Goal: Task Accomplishment & Management: Manage account settings

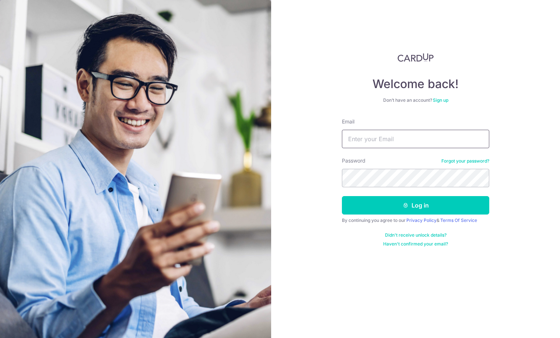
type input "[EMAIL_ADDRESS][DOMAIN_NAME]"
click at [416, 205] on button "Log in" at bounding box center [415, 205] width 147 height 18
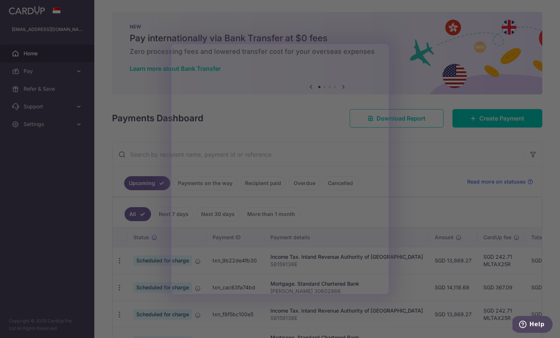
click at [409, 161] on div at bounding box center [283, 170] width 566 height 341
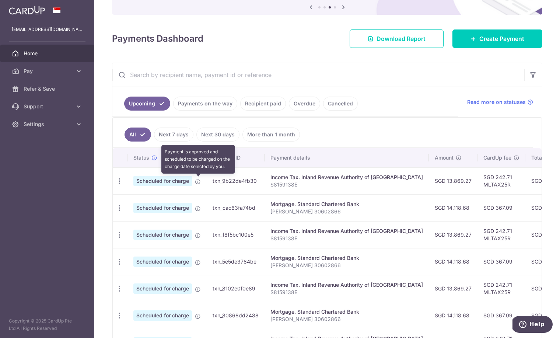
click at [198, 181] on icon at bounding box center [198, 182] width 6 height 6
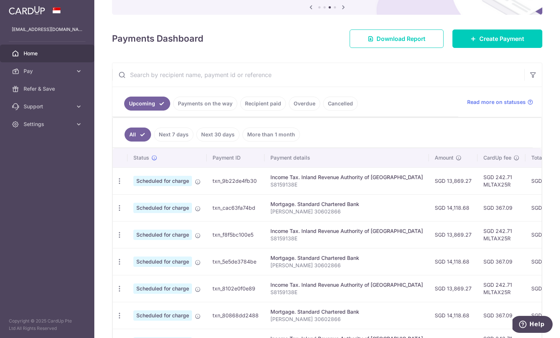
click at [173, 178] on span "Scheduled for charge" at bounding box center [162, 181] width 59 height 10
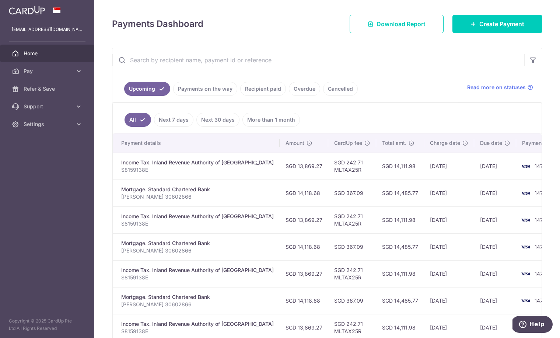
scroll to position [0, 149]
click at [535, 165] on span "1477" at bounding box center [540, 166] width 11 height 6
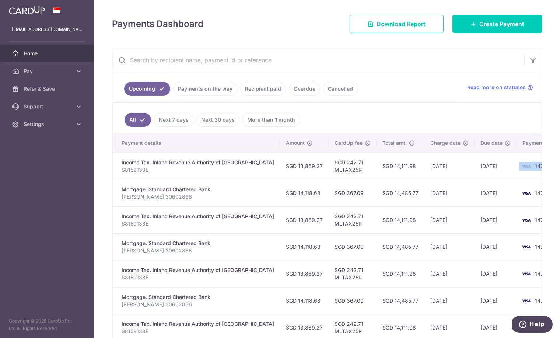
click at [519, 165] on img at bounding box center [526, 166] width 15 height 9
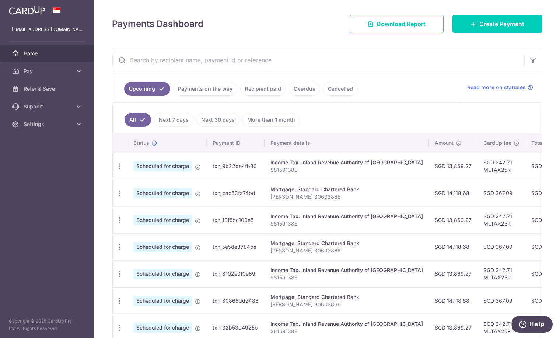
scroll to position [0, 0]
click at [159, 166] on span "Scheduled for charge" at bounding box center [162, 166] width 59 height 10
click at [228, 167] on td "txn_9b22de4fb30" at bounding box center [236, 166] width 58 height 27
click at [80, 74] on icon at bounding box center [78, 70] width 7 height 7
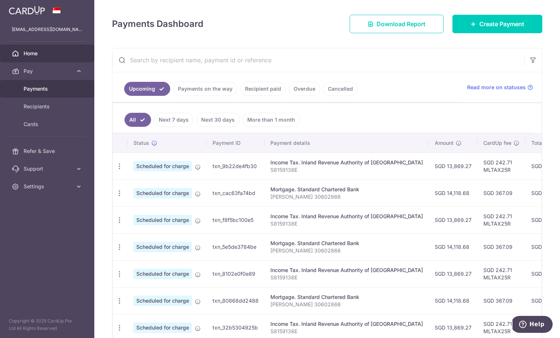
click at [47, 88] on span "Payments" at bounding box center [48, 88] width 49 height 7
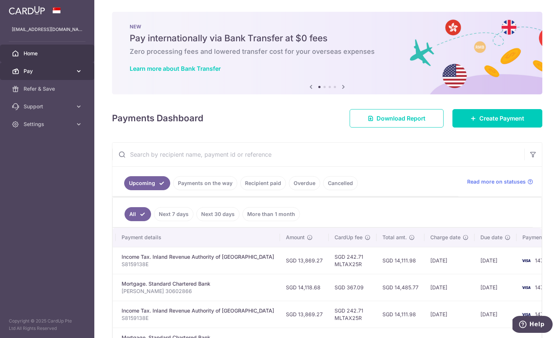
click at [81, 72] on icon at bounding box center [78, 70] width 7 height 7
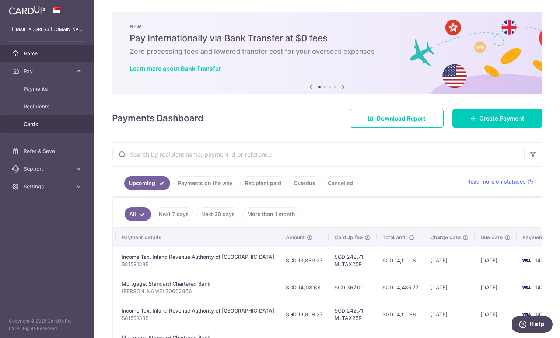
click at [42, 122] on span "Cards" at bounding box center [48, 123] width 49 height 7
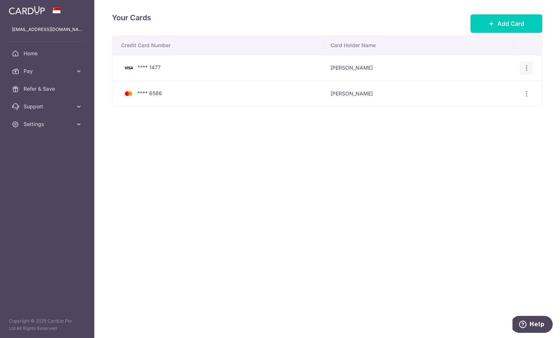
click at [525, 68] on icon "button" at bounding box center [527, 68] width 8 height 8
click at [489, 88] on span "View/Edit" at bounding box center [502, 88] width 50 height 9
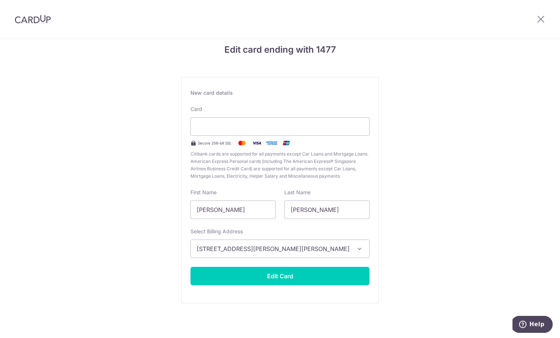
scroll to position [10, 0]
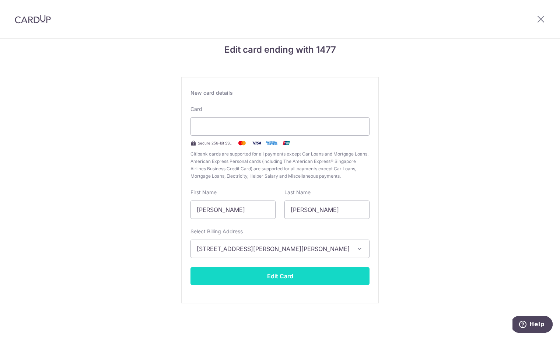
click at [287, 278] on button "Edit Card" at bounding box center [279, 276] width 179 height 18
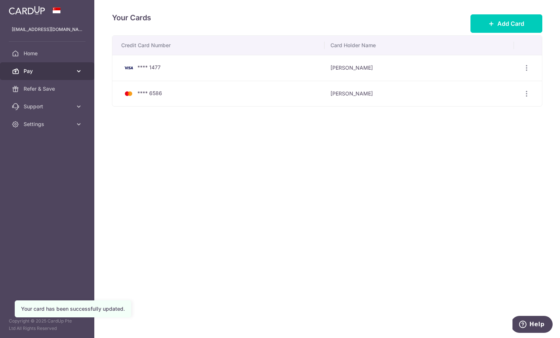
click at [77, 74] on icon at bounding box center [78, 70] width 7 height 7
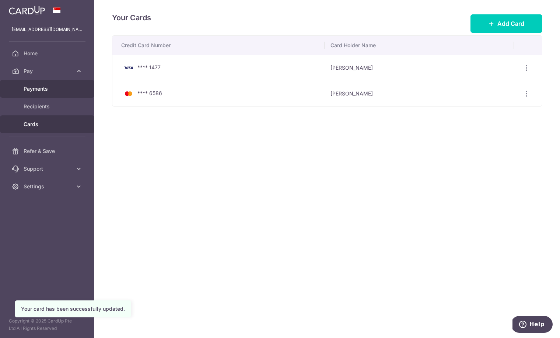
click at [43, 90] on span "Payments" at bounding box center [48, 88] width 49 height 7
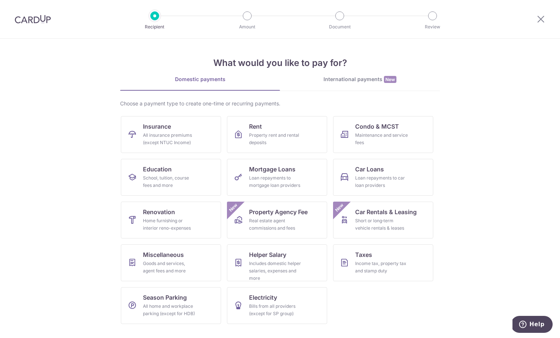
click at [40, 18] on img at bounding box center [33, 19] width 36 height 9
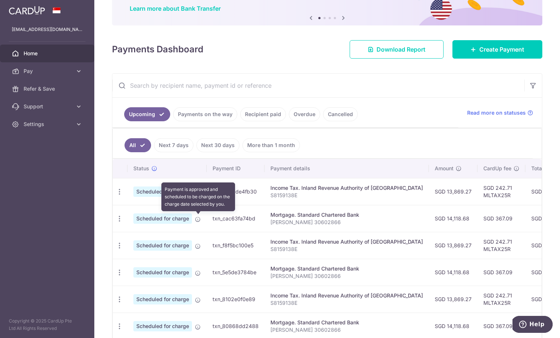
click at [199, 218] on icon at bounding box center [198, 219] width 6 height 6
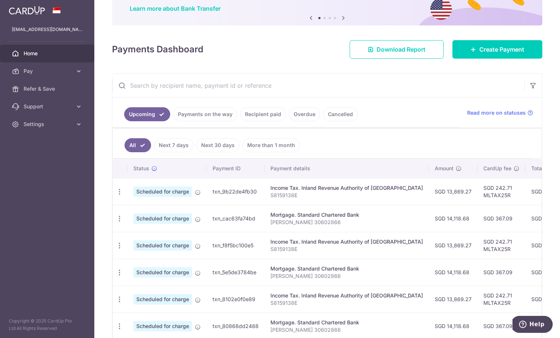
click at [181, 219] on span "Scheduled for charge" at bounding box center [162, 218] width 59 height 10
click at [118, 216] on icon "button" at bounding box center [120, 219] width 8 height 8
click at [433, 86] on input "text" at bounding box center [318, 86] width 412 height 24
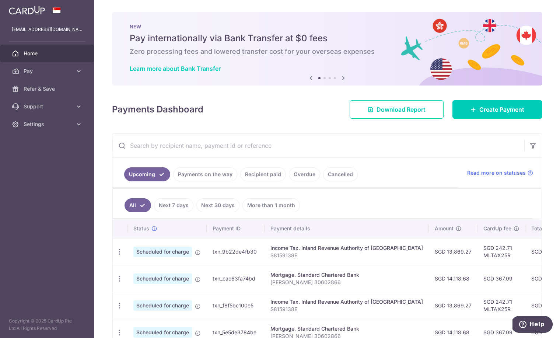
click at [345, 80] on icon at bounding box center [343, 77] width 9 height 9
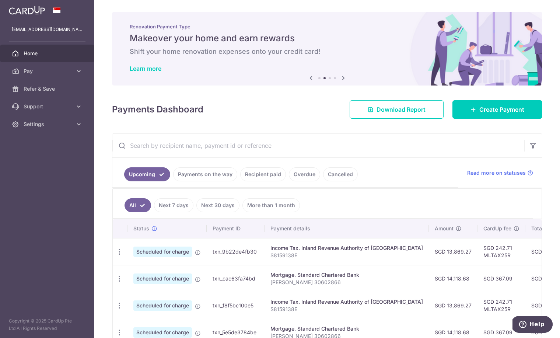
click at [345, 80] on icon at bounding box center [343, 77] width 9 height 9
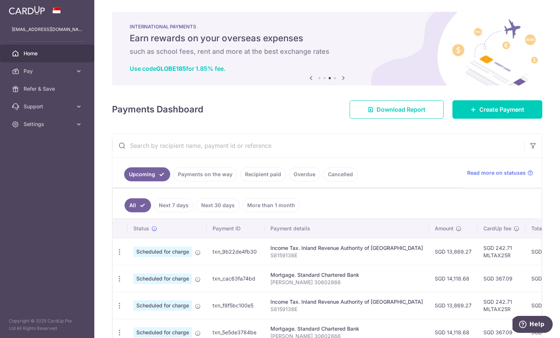
click at [345, 80] on icon at bounding box center [343, 77] width 9 height 9
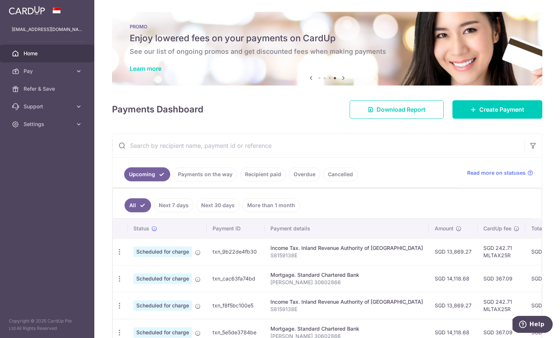
click at [345, 80] on icon at bounding box center [343, 77] width 9 height 9
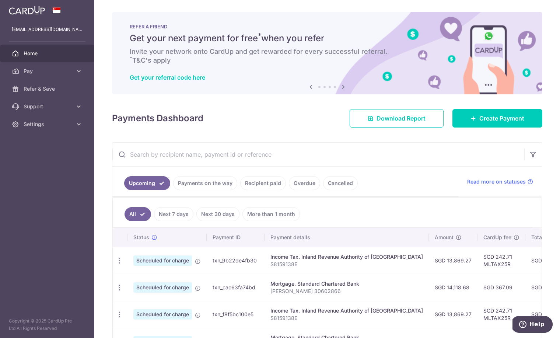
click at [309, 87] on icon at bounding box center [311, 86] width 9 height 9
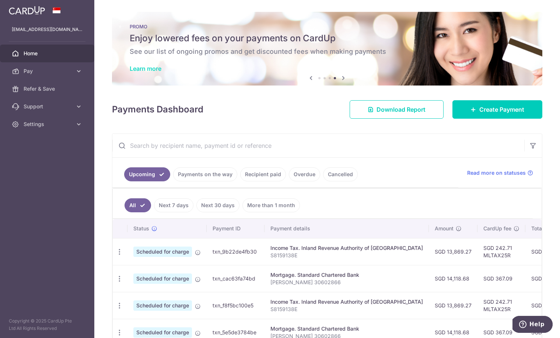
click at [155, 70] on link "Learn more" at bounding box center [146, 68] width 32 height 7
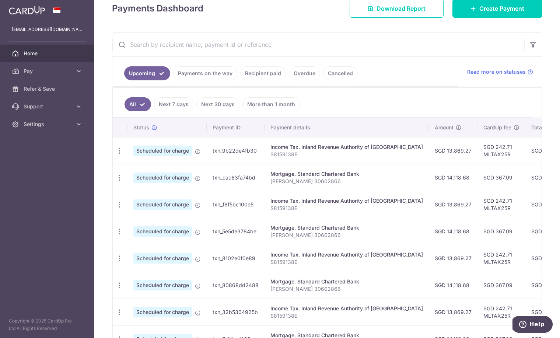
scroll to position [106, 0]
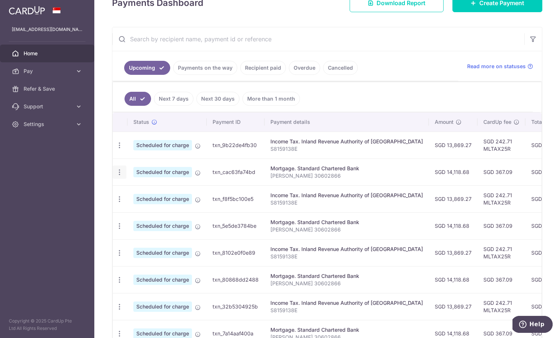
click at [119, 173] on icon "button" at bounding box center [120, 172] width 8 height 8
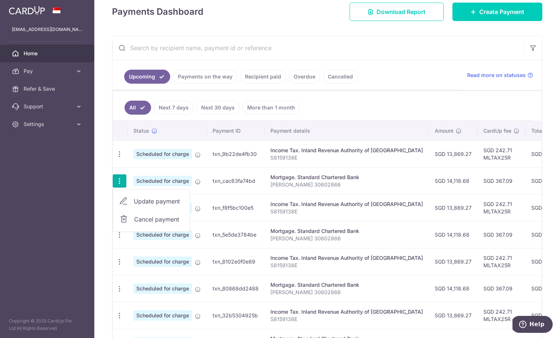
click at [152, 200] on span "Update payment" at bounding box center [159, 201] width 50 height 9
radio input "true"
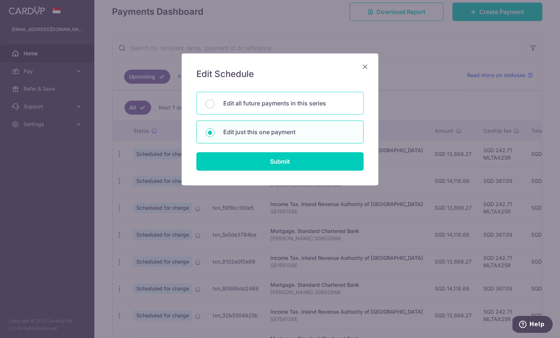
click at [274, 103] on p "Edit all future payments in this series" at bounding box center [288, 103] width 131 height 9
click at [214, 103] on input "Edit all future payments in this series" at bounding box center [210, 103] width 9 height 9
radio input "true"
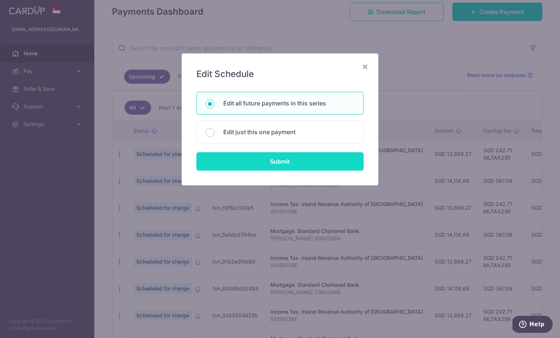
click at [270, 161] on input "Submit" at bounding box center [279, 161] width 167 height 18
radio input "true"
type input "14,118.68"
type input "[PERSON_NAME] 30602866"
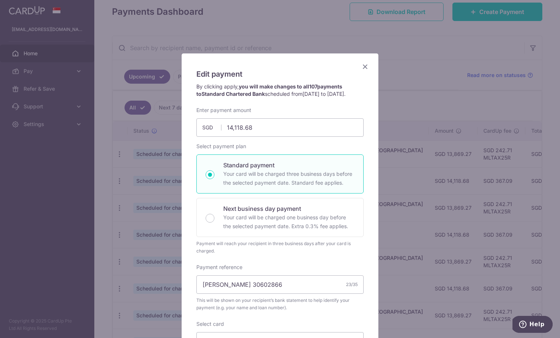
scroll to position [0, 0]
click at [364, 67] on icon "Close" at bounding box center [365, 66] width 9 height 9
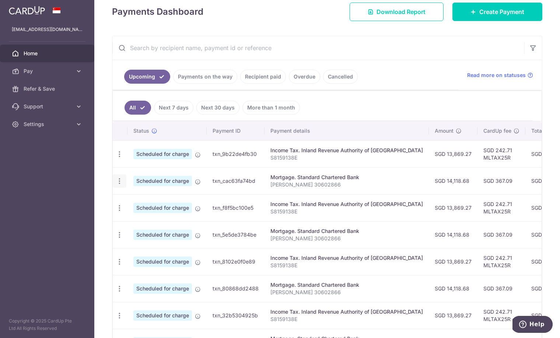
click at [120, 182] on icon "button" at bounding box center [120, 181] width 8 height 8
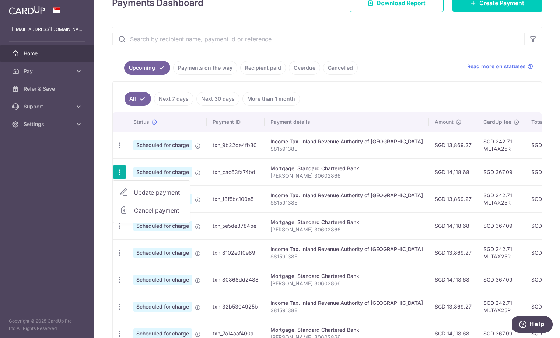
click at [159, 193] on span "Update payment" at bounding box center [159, 192] width 50 height 9
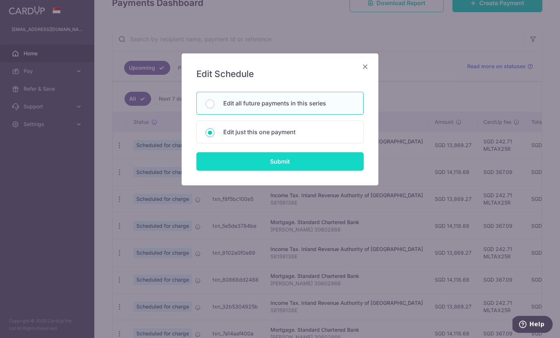
click at [283, 165] on input "Submit" at bounding box center [279, 161] width 167 height 18
radio input "true"
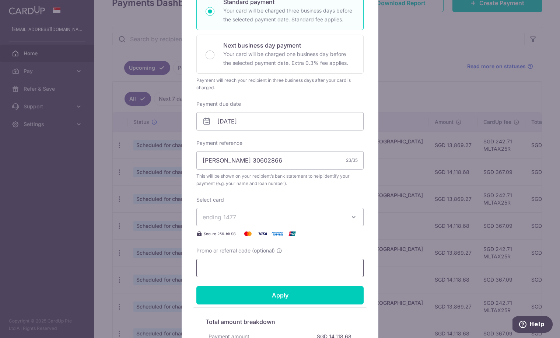
scroll to position [147, 0]
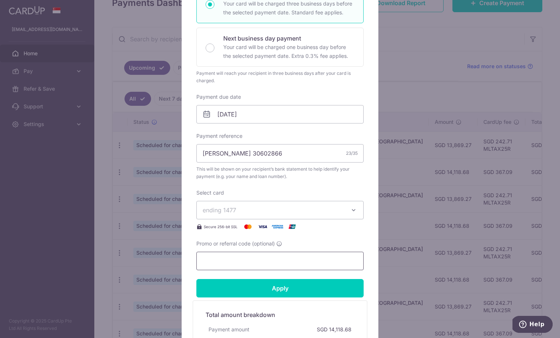
click at [249, 260] on input "Promo or referral code (optional)" at bounding box center [279, 261] width 167 height 18
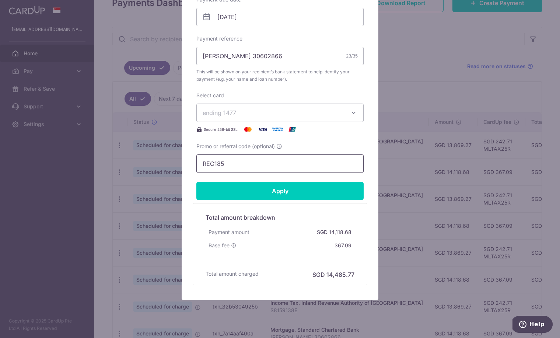
scroll to position [251, 0]
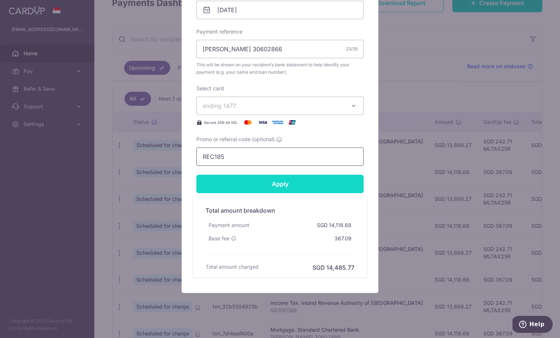
type input "REC185"
click at [287, 183] on input "Apply" at bounding box center [279, 184] width 167 height 18
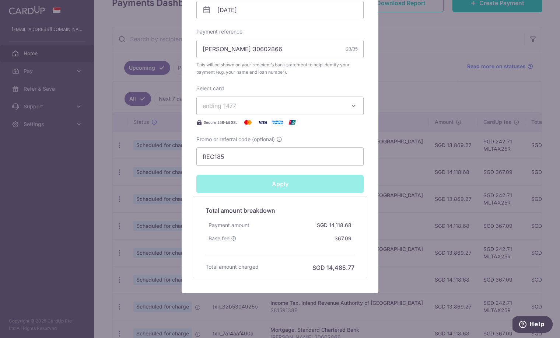
type input "Successfully Applied"
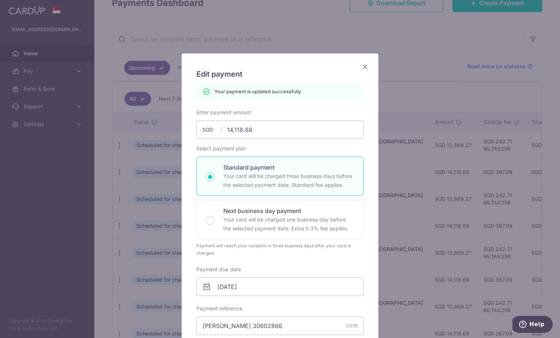
scroll to position [0, 0]
click at [362, 66] on icon "Close" at bounding box center [365, 66] width 9 height 9
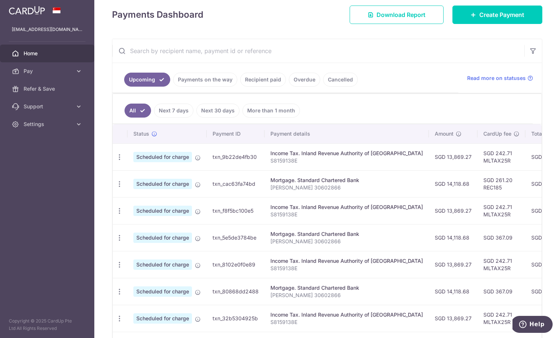
scroll to position [116, 0]
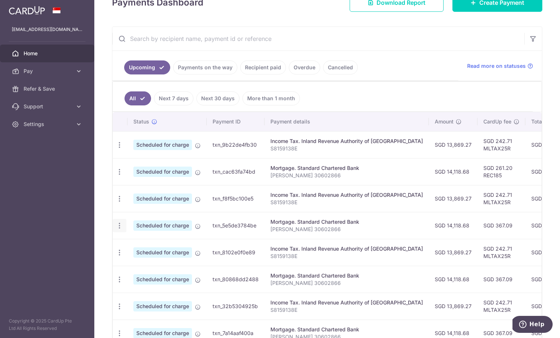
click at [119, 226] on icon "button" at bounding box center [120, 226] width 8 height 8
click at [145, 244] on span "Update payment" at bounding box center [159, 245] width 50 height 9
radio input "true"
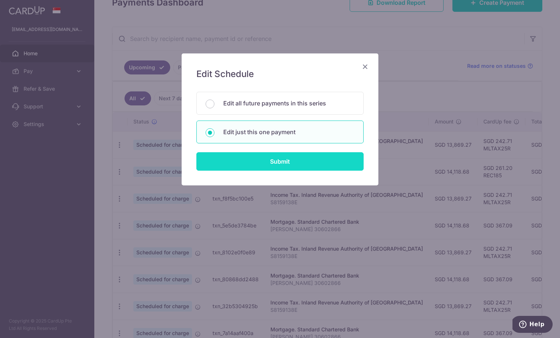
click at [283, 164] on input "Submit" at bounding box center [279, 161] width 167 height 18
radio input "true"
type input "14,118.68"
type input "[DATE]"
type input "[PERSON_NAME] 30602866"
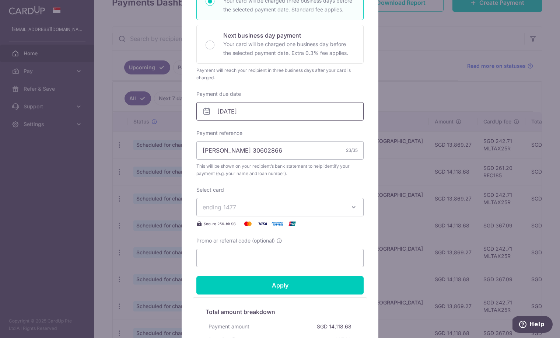
scroll to position [216, 0]
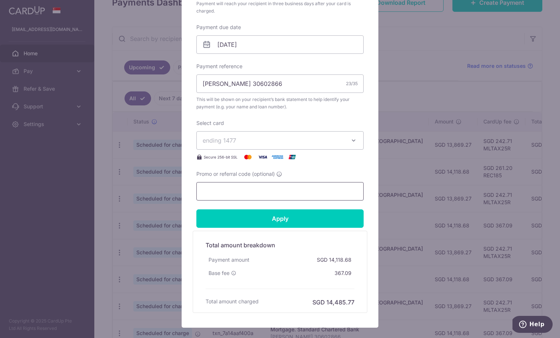
click at [231, 193] on input "Promo or referral code (optional)" at bounding box center [279, 191] width 167 height 18
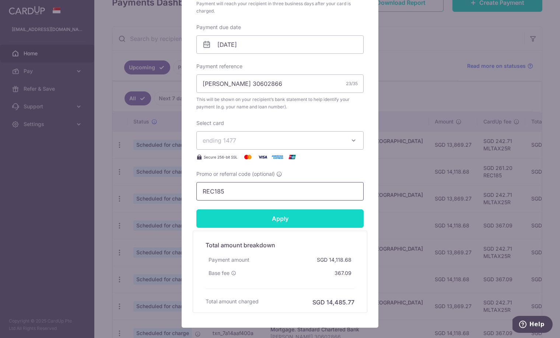
type input "REC185"
click at [279, 222] on input "Apply" at bounding box center [279, 218] width 167 height 18
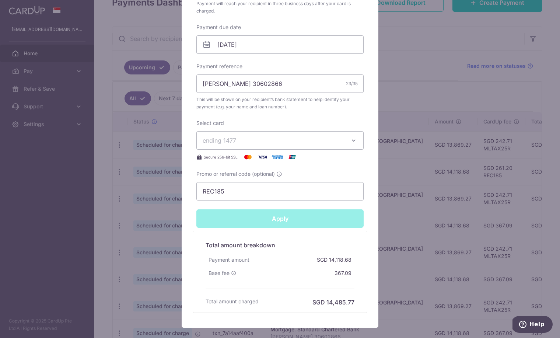
type input "Successfully Applied"
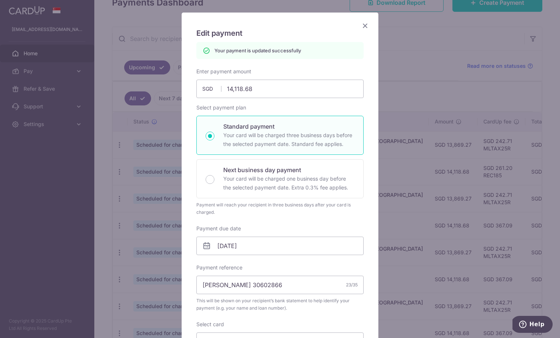
scroll to position [20, 0]
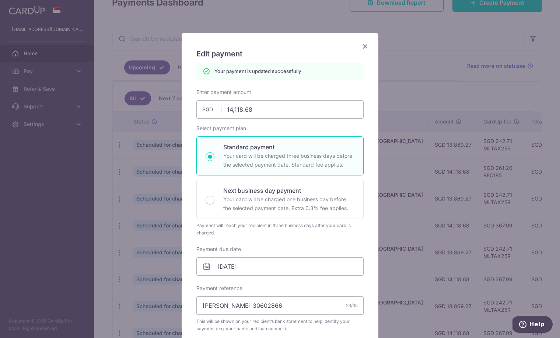
click at [365, 45] on icon "Close" at bounding box center [365, 46] width 9 height 9
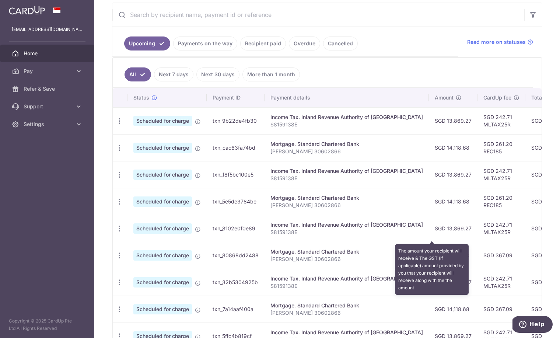
scroll to position [153, 0]
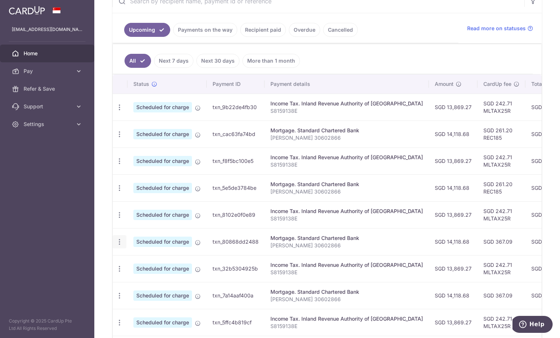
click at [118, 243] on icon "button" at bounding box center [120, 242] width 8 height 8
click at [153, 260] on span "Update payment" at bounding box center [159, 262] width 50 height 9
radio input "true"
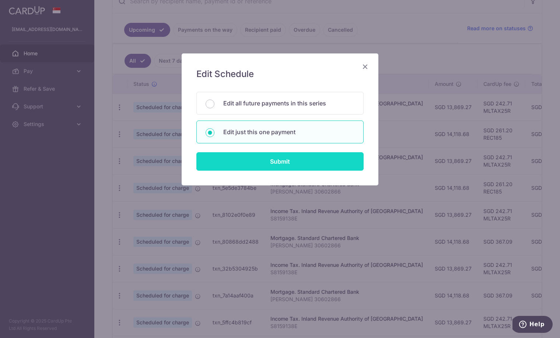
click at [278, 165] on input "Submit" at bounding box center [279, 161] width 167 height 18
radio input "true"
type input "14,118.68"
type input "[DATE]"
type input "[PERSON_NAME] 30602866"
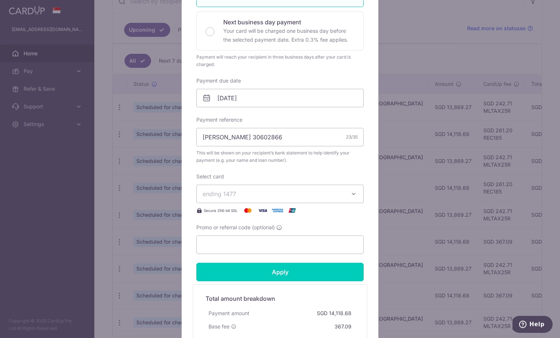
scroll to position [171, 0]
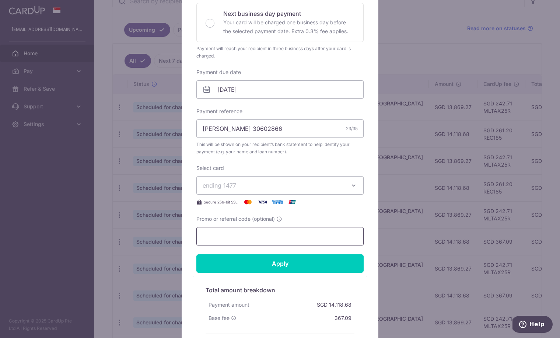
click at [253, 238] on input "Promo or referral code (optional)" at bounding box center [279, 236] width 167 height 18
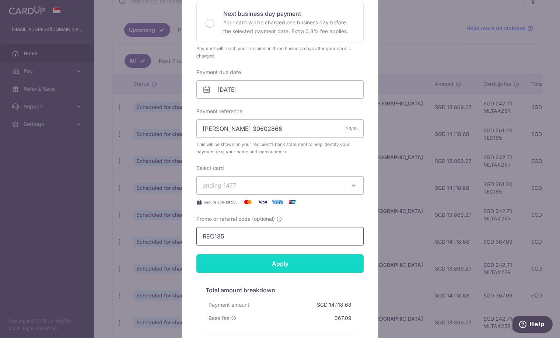
type input "REC185"
click at [286, 265] on input "Apply" at bounding box center [279, 263] width 167 height 18
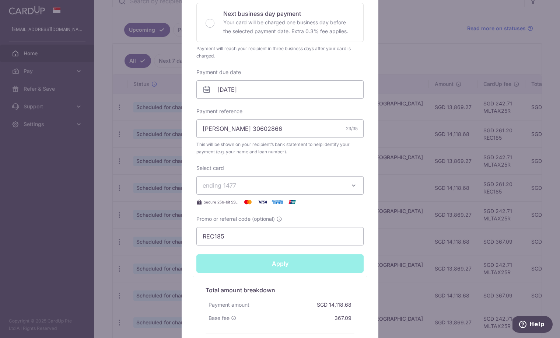
type input "Successfully Applied"
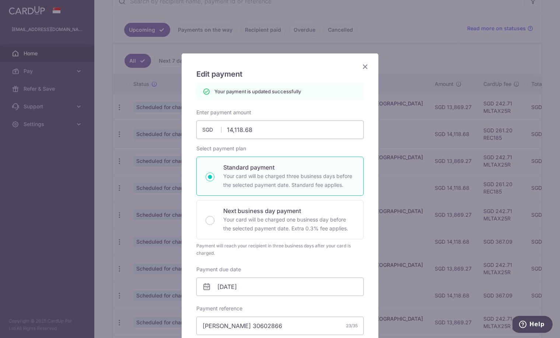
scroll to position [0, 0]
click at [365, 67] on icon "Close" at bounding box center [365, 66] width 9 height 9
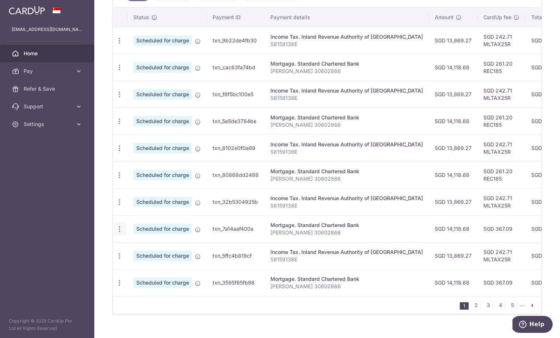
click at [118, 229] on icon "button" at bounding box center [120, 229] width 8 height 8
click at [154, 248] on span "Update payment" at bounding box center [159, 249] width 50 height 9
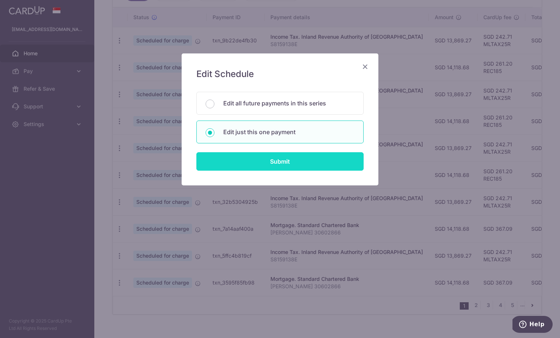
click at [280, 164] on input "Submit" at bounding box center [279, 161] width 167 height 18
radio input "true"
type input "14,118.68"
type input "[DATE]"
type input "[PERSON_NAME] 30602866"
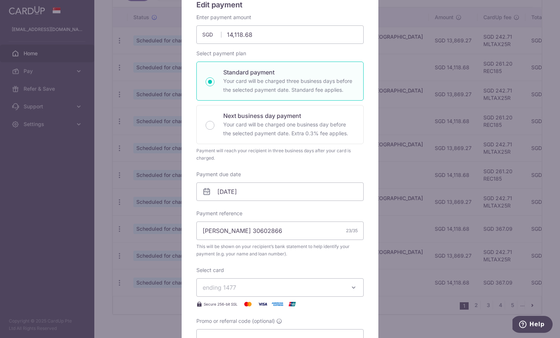
scroll to position [130, 0]
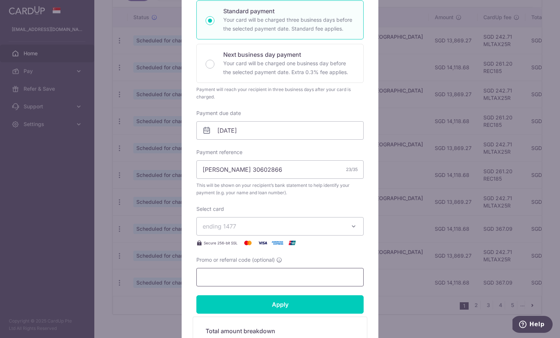
click at [237, 274] on input "Promo or referral code (optional)" at bounding box center [279, 277] width 167 height 18
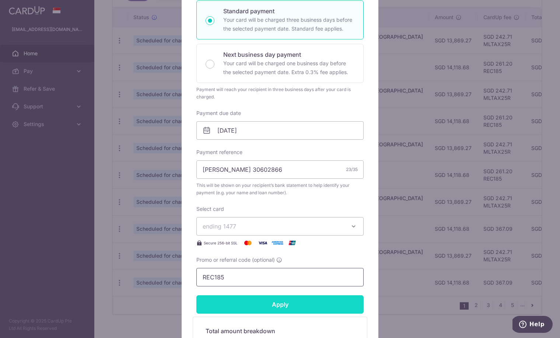
type input "REC185"
click at [282, 307] on input "Apply" at bounding box center [279, 304] width 167 height 18
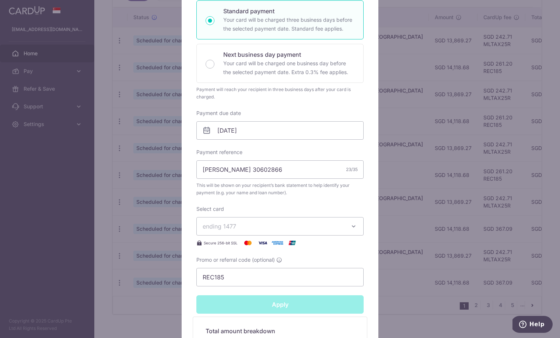
type input "Successfully Applied"
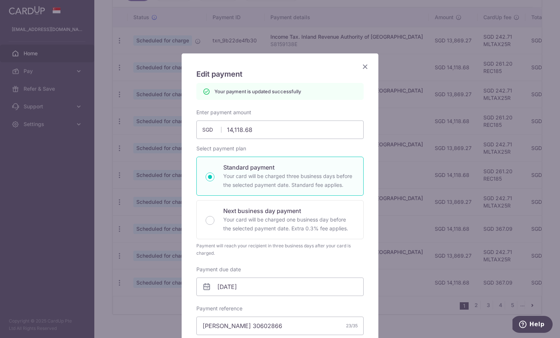
scroll to position [0, 0]
click at [365, 69] on icon "Close" at bounding box center [365, 66] width 9 height 9
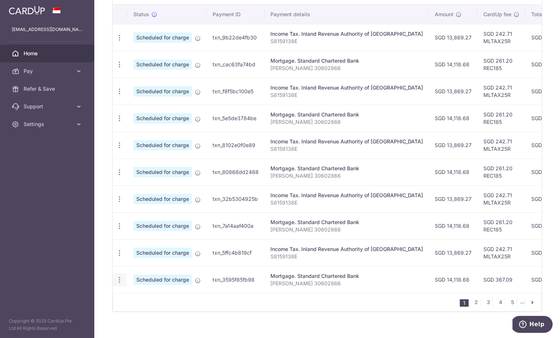
click at [120, 281] on icon "button" at bounding box center [120, 280] width 8 height 8
click at [151, 301] on span "Update payment" at bounding box center [159, 299] width 50 height 9
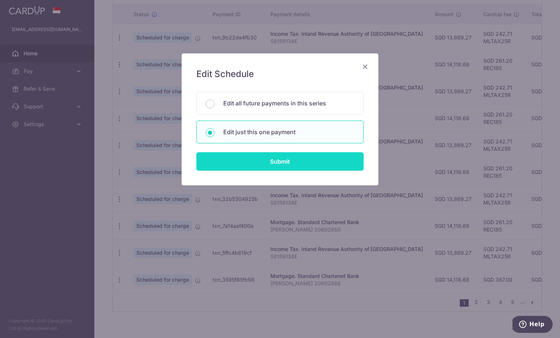
click at [272, 166] on input "Submit" at bounding box center [279, 161] width 167 height 18
radio input "true"
type input "14,118.68"
type input "[DATE]"
type input "[PERSON_NAME] 30602866"
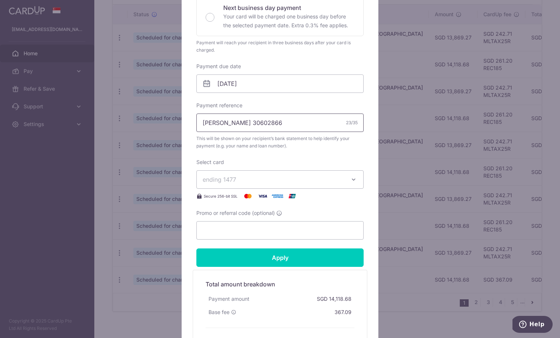
scroll to position [194, 0]
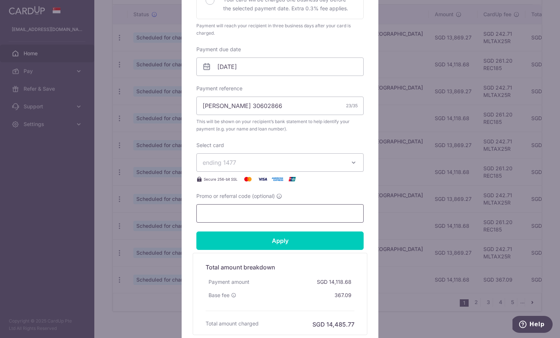
click at [251, 210] on input "Promo or referral code (optional)" at bounding box center [279, 213] width 167 height 18
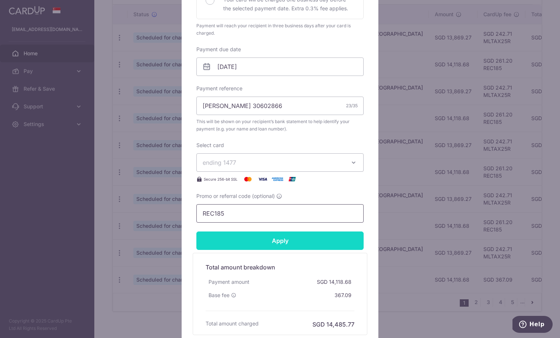
type input "REC185"
click at [297, 239] on input "Apply" at bounding box center [279, 240] width 167 height 18
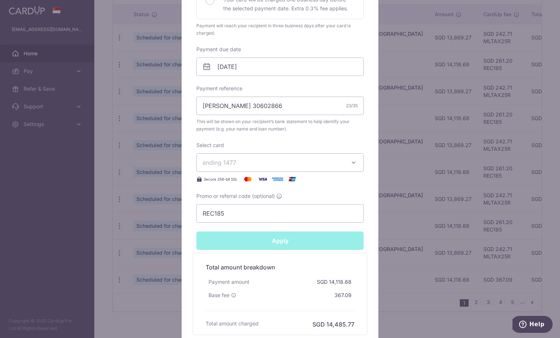
type input "Successfully Applied"
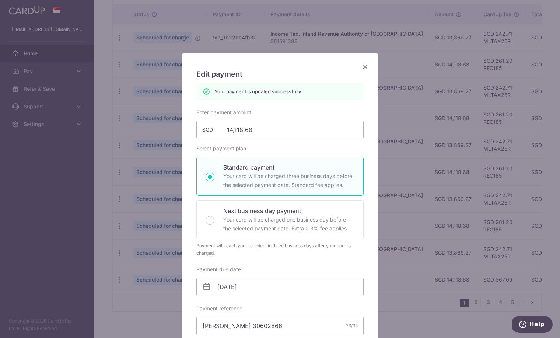
scroll to position [0, 0]
click at [366, 66] on icon "Close" at bounding box center [365, 66] width 9 height 9
